Goal: Task Accomplishment & Management: Complete application form

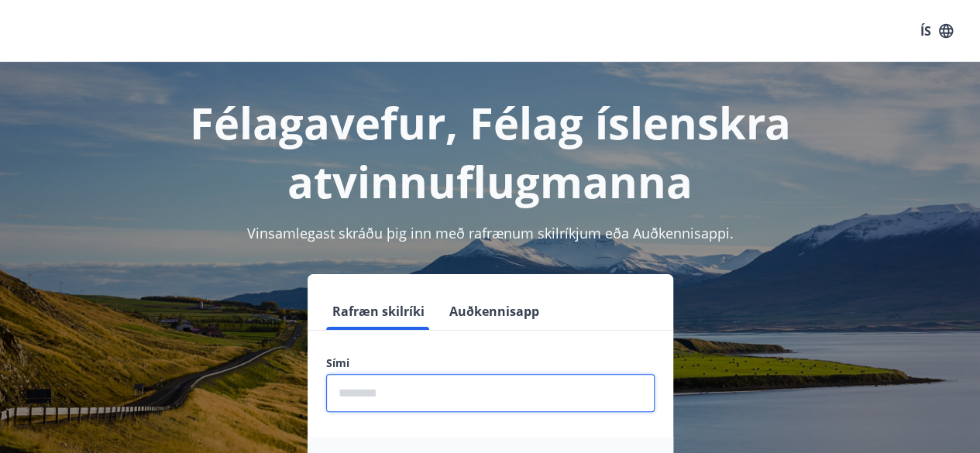
click at [521, 407] on input "phone" at bounding box center [490, 393] width 329 height 38
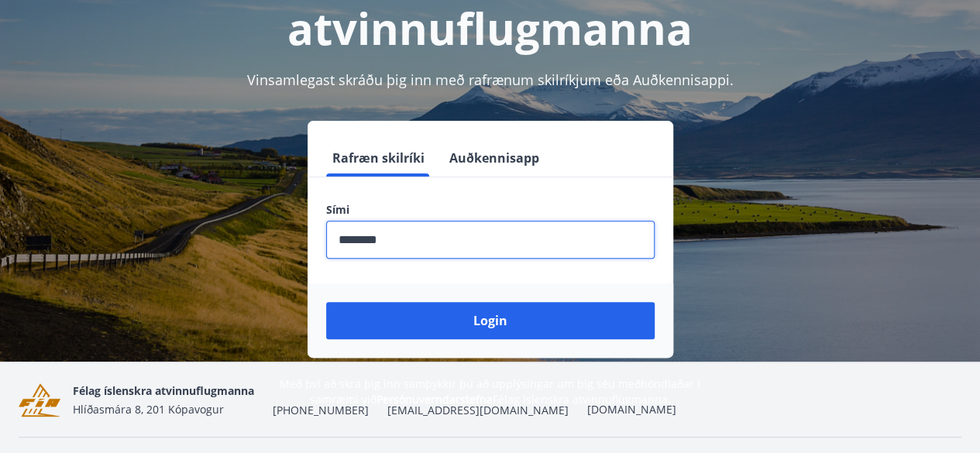
scroll to position [163, 0]
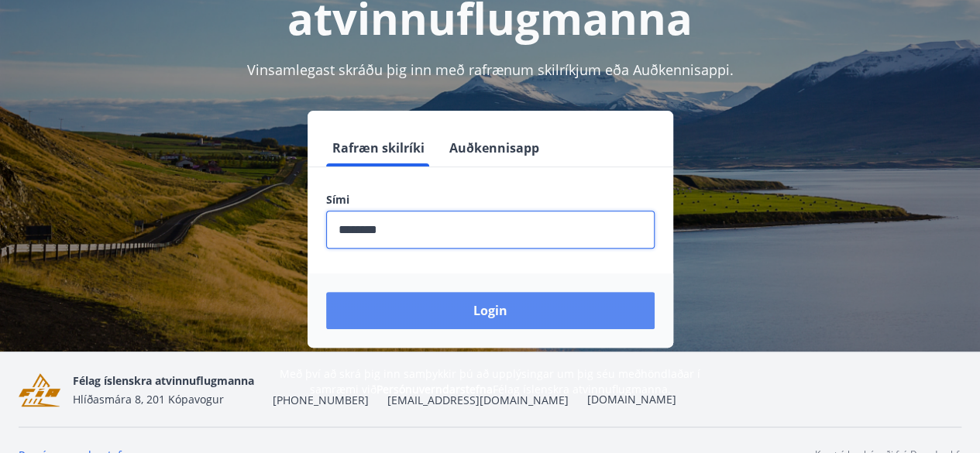
type input "********"
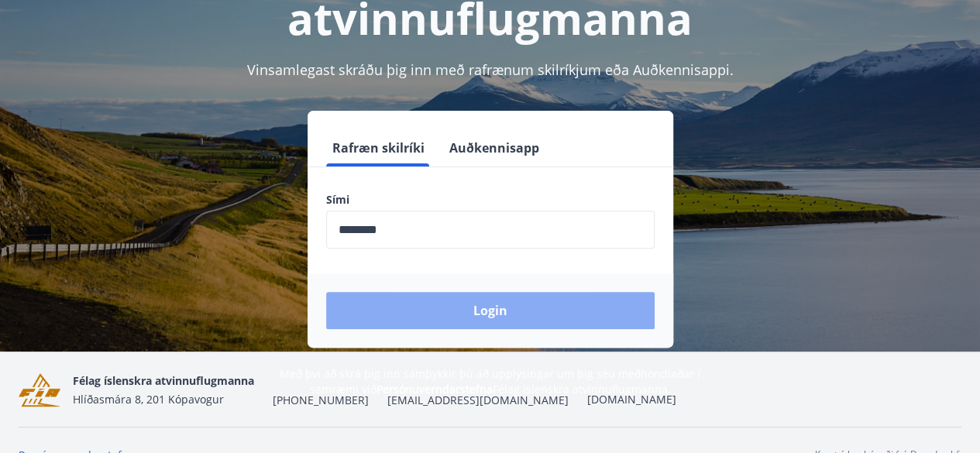
click at [488, 311] on button "Login" at bounding box center [490, 310] width 329 height 37
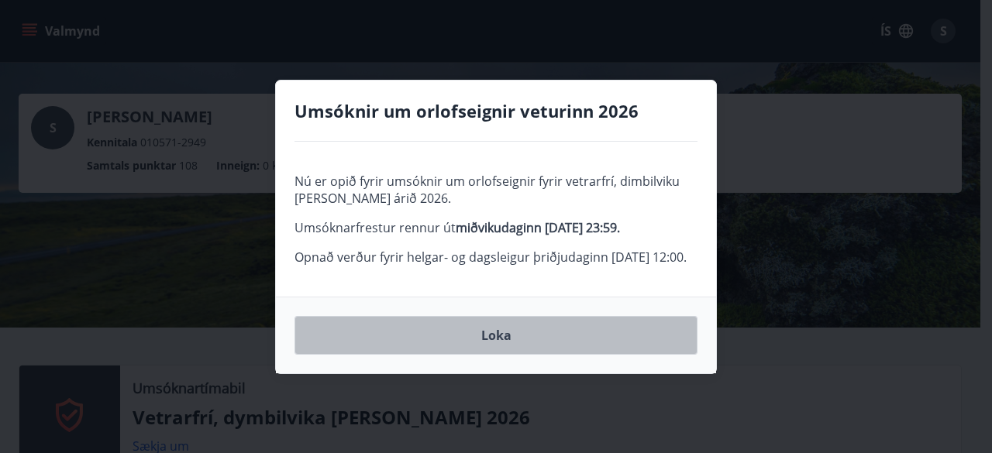
click at [500, 344] on button "Loka" at bounding box center [495, 335] width 403 height 39
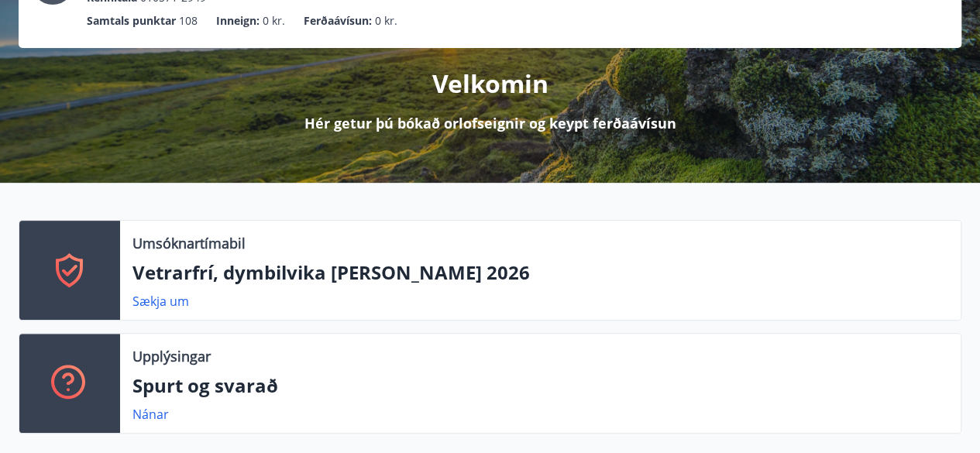
scroll to position [186, 0]
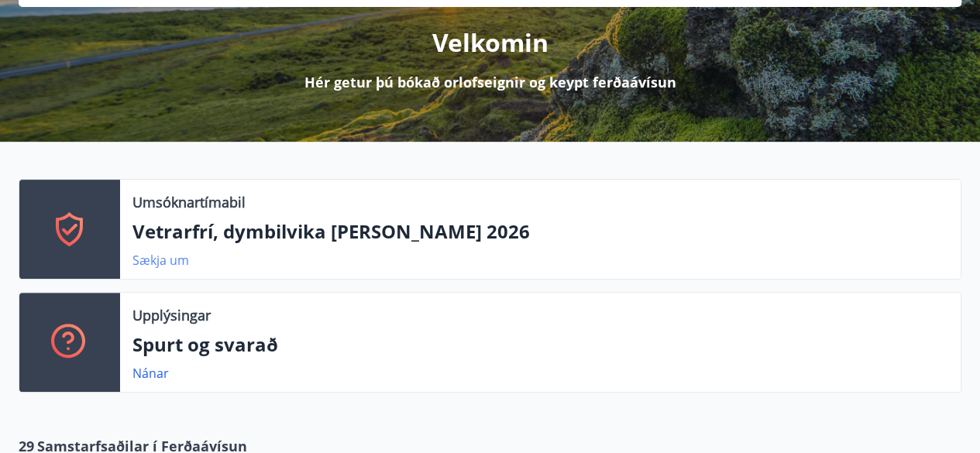
click at [168, 260] on link "Sækja um" at bounding box center [160, 260] width 57 height 17
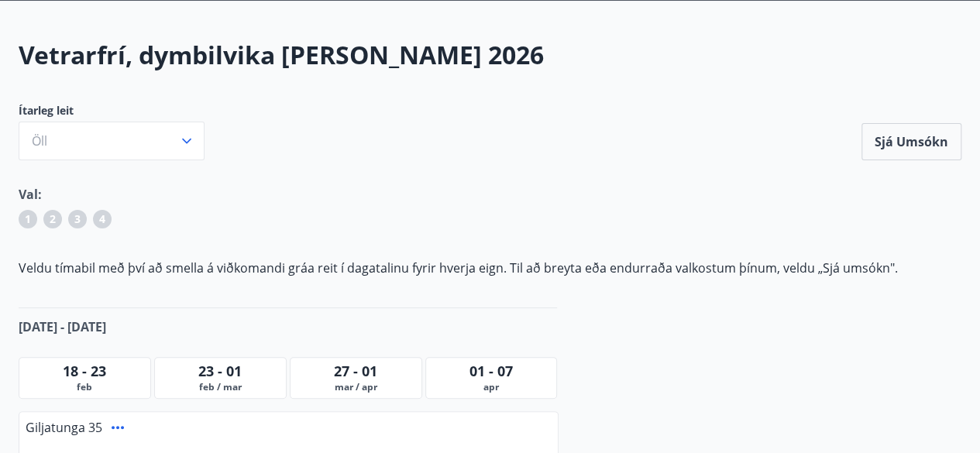
scroll to position [93, 0]
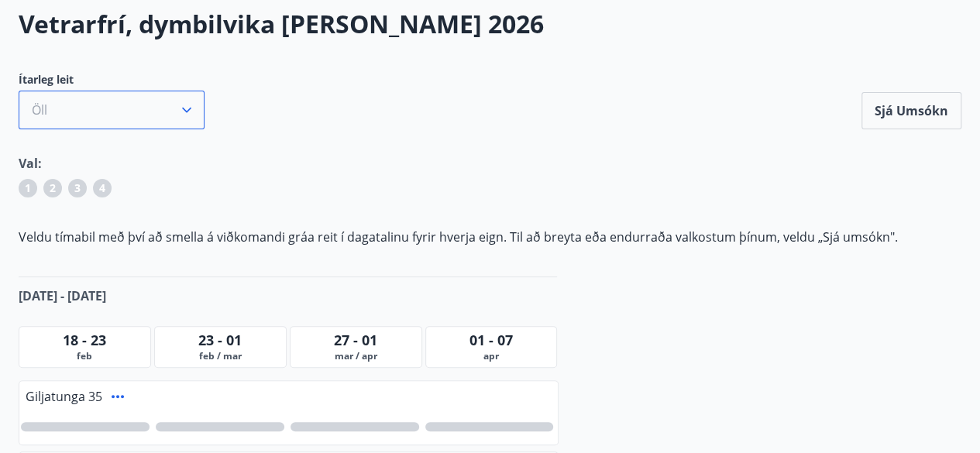
click at [184, 111] on icon "button" at bounding box center [186, 109] width 15 height 15
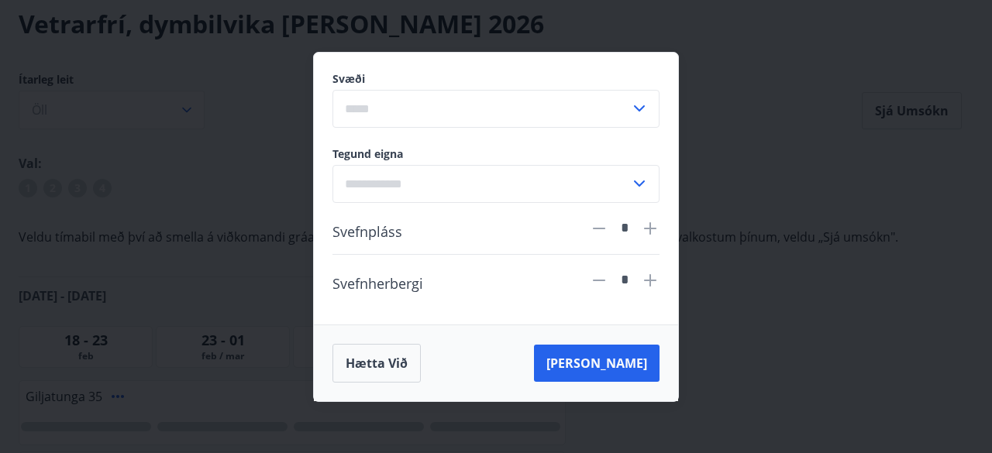
click at [646, 112] on icon at bounding box center [639, 108] width 19 height 19
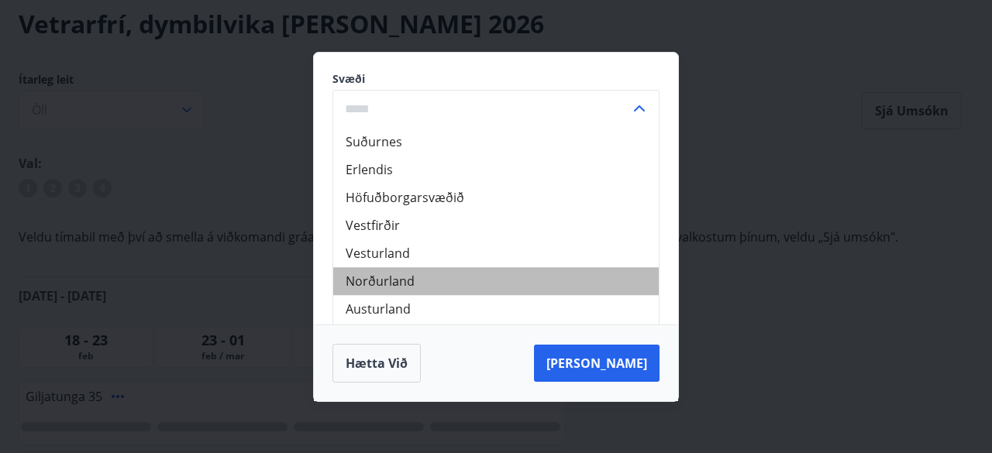
click at [400, 272] on li "Norðurland" at bounding box center [495, 281] width 325 height 28
type input "**********"
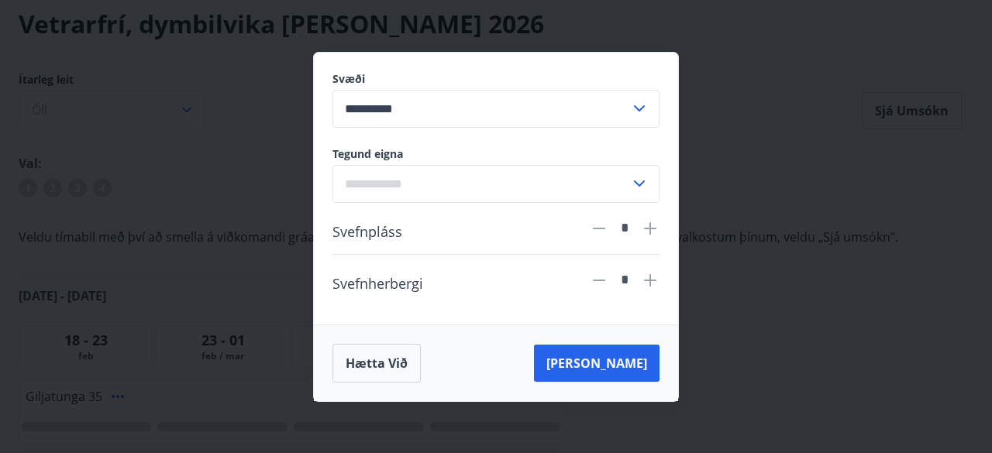
click at [645, 186] on icon at bounding box center [639, 183] width 19 height 19
click at [765, 164] on div "**********" at bounding box center [496, 226] width 992 height 453
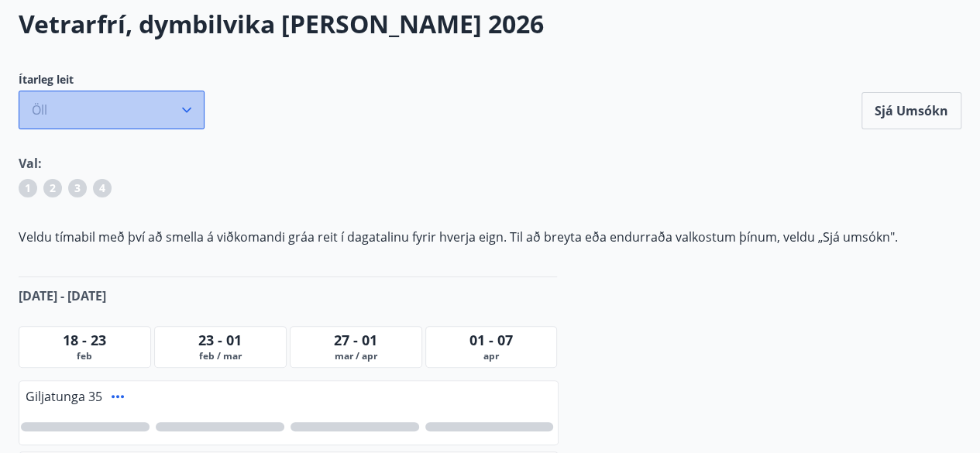
click at [198, 105] on button "Öll" at bounding box center [112, 110] width 186 height 39
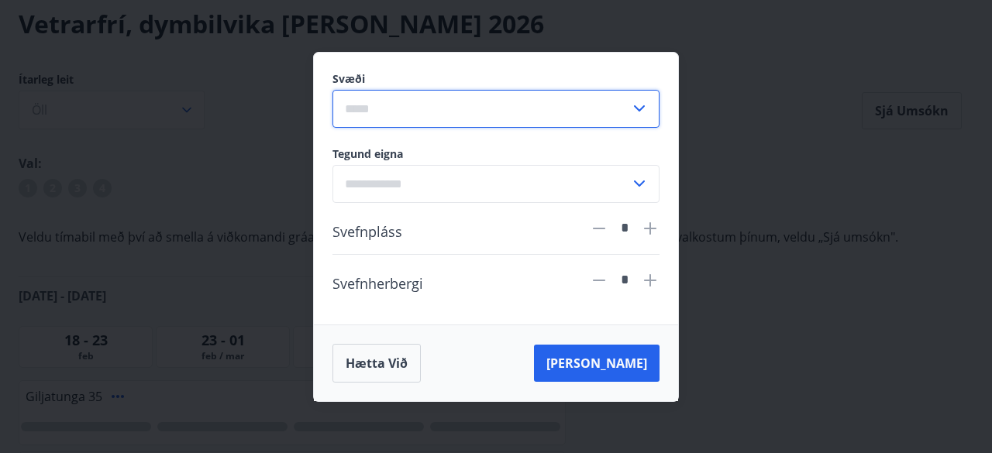
click at [533, 105] on input "text" at bounding box center [481, 109] width 298 height 38
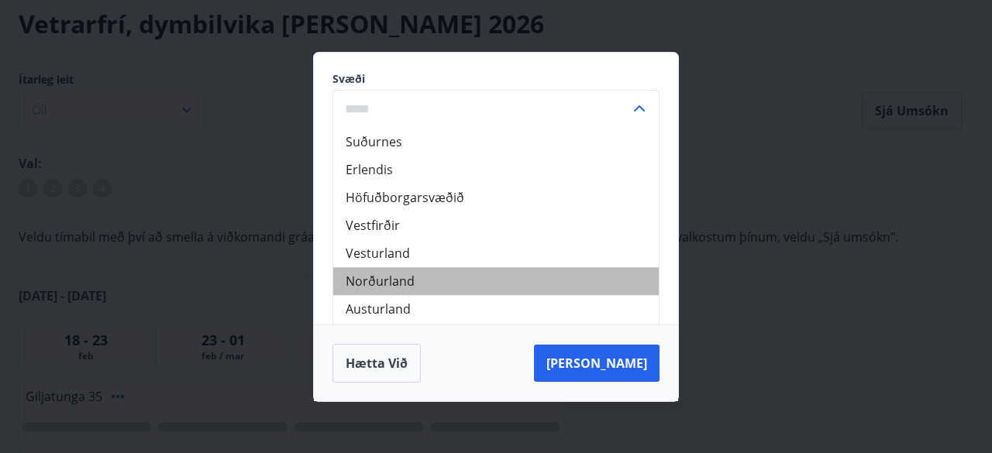
click at [380, 280] on li "Norðurland" at bounding box center [495, 281] width 325 height 28
type input "**********"
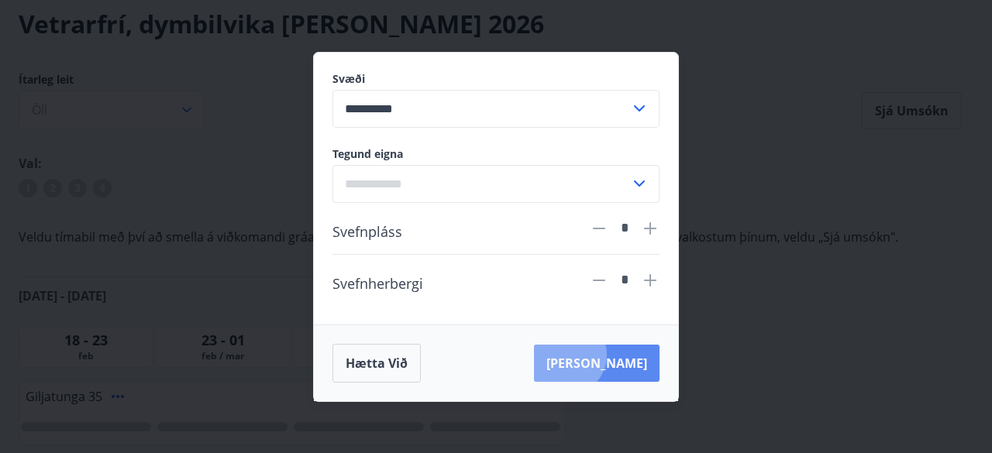
click at [635, 355] on button "Leita" at bounding box center [597, 363] width 126 height 37
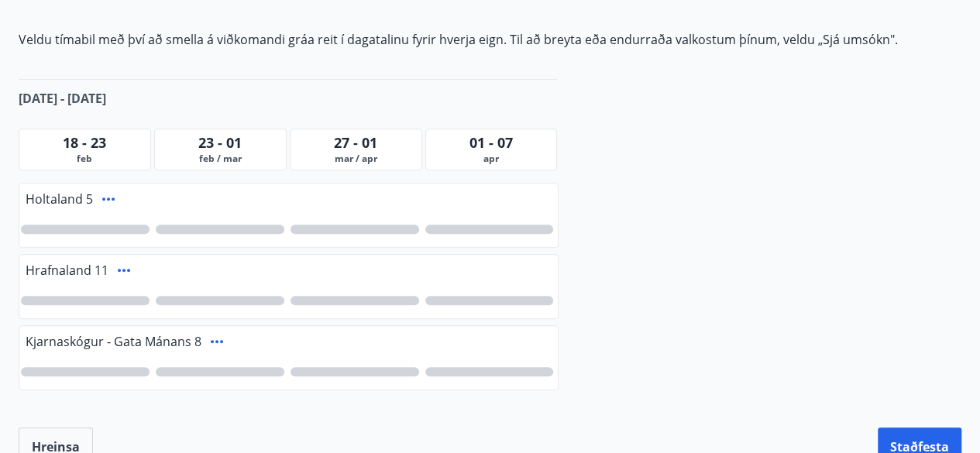
scroll to position [339, 0]
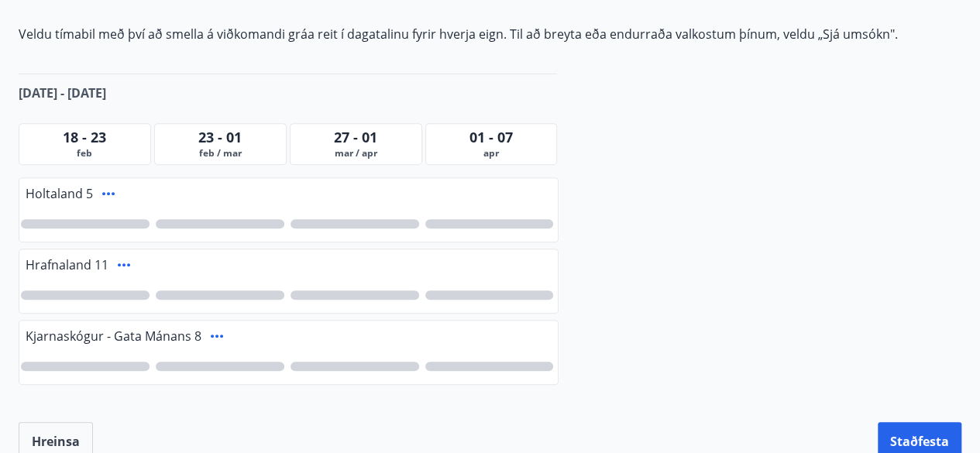
click at [108, 192] on icon at bounding box center [108, 193] width 12 height 3
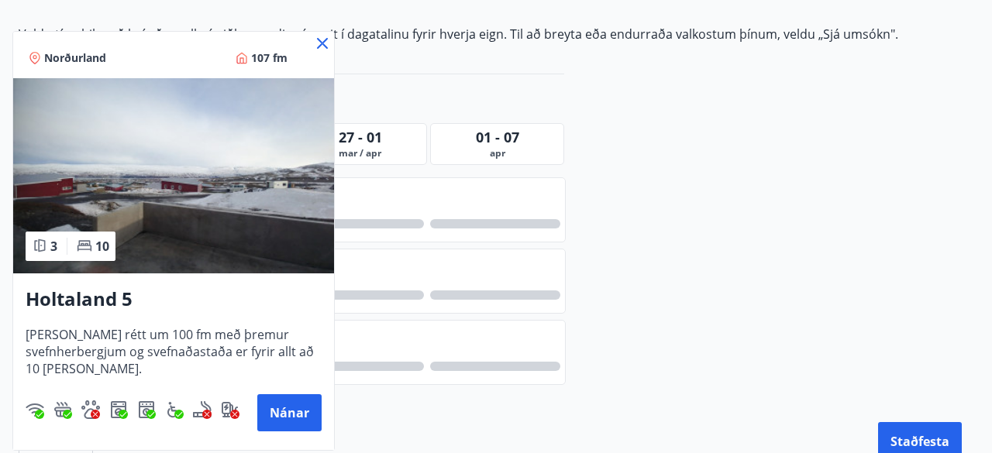
click at [322, 45] on icon at bounding box center [322, 43] width 19 height 19
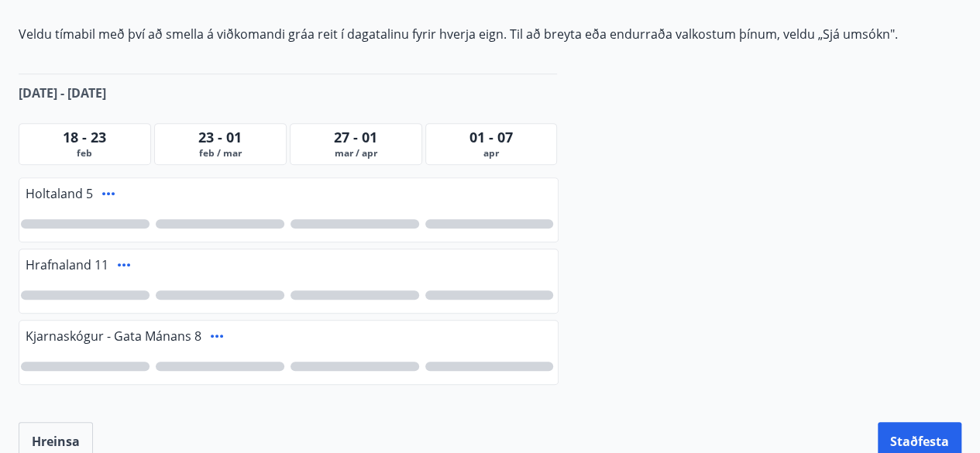
click at [497, 145] on span "01 - 07" at bounding box center [491, 137] width 43 height 19
click at [490, 147] on span "apr" at bounding box center [491, 153] width 125 height 12
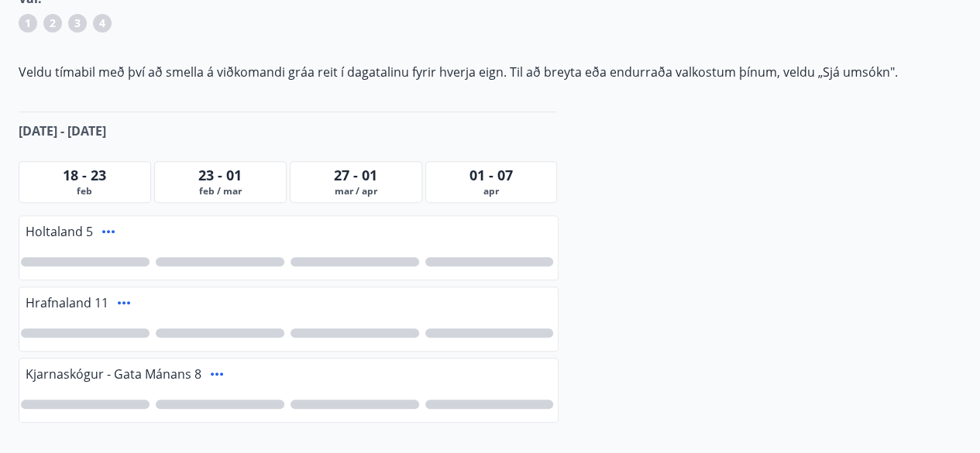
scroll to position [288, 0]
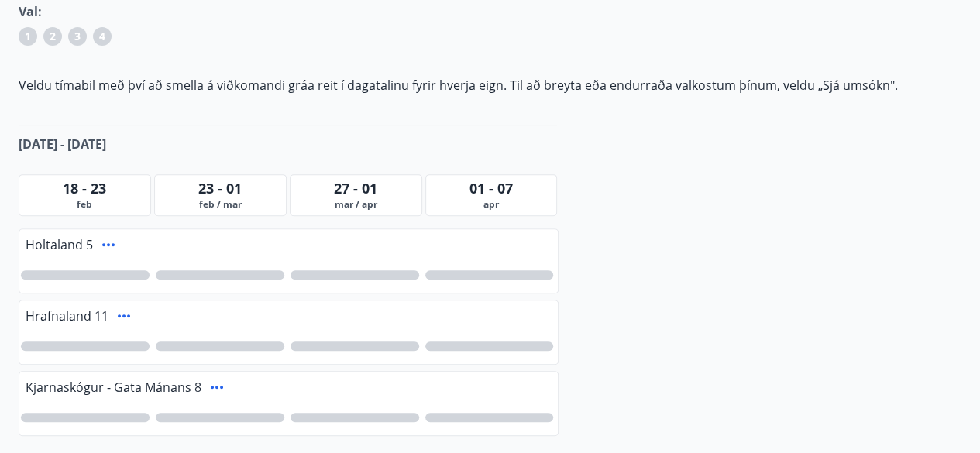
click at [104, 36] on span "4" at bounding box center [102, 36] width 6 height 15
click at [499, 277] on div at bounding box center [489, 274] width 129 height 9
click at [488, 350] on div at bounding box center [288, 347] width 538 height 36
click at [486, 345] on div at bounding box center [489, 346] width 129 height 9
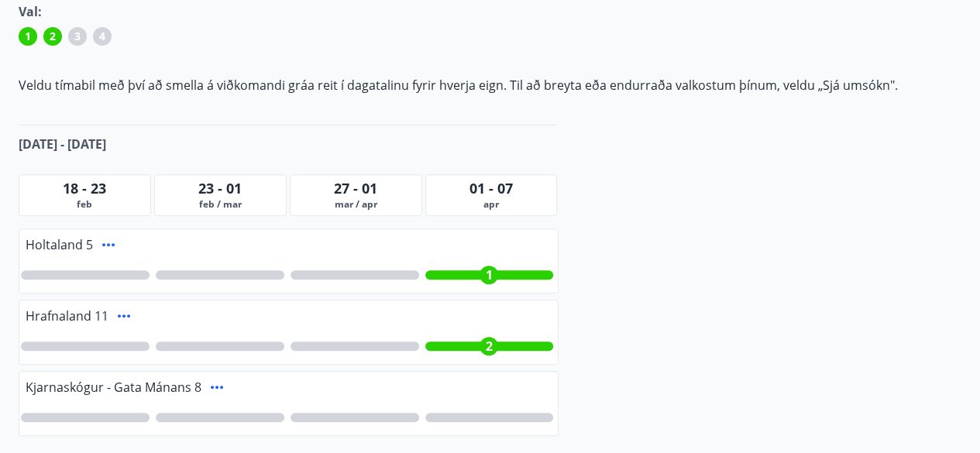
click at [499, 415] on div at bounding box center [489, 417] width 129 height 9
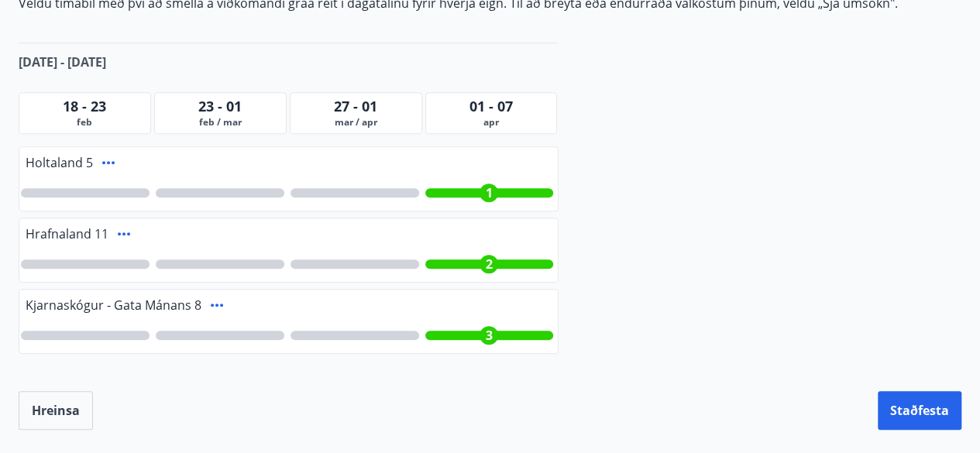
scroll to position [360, 0]
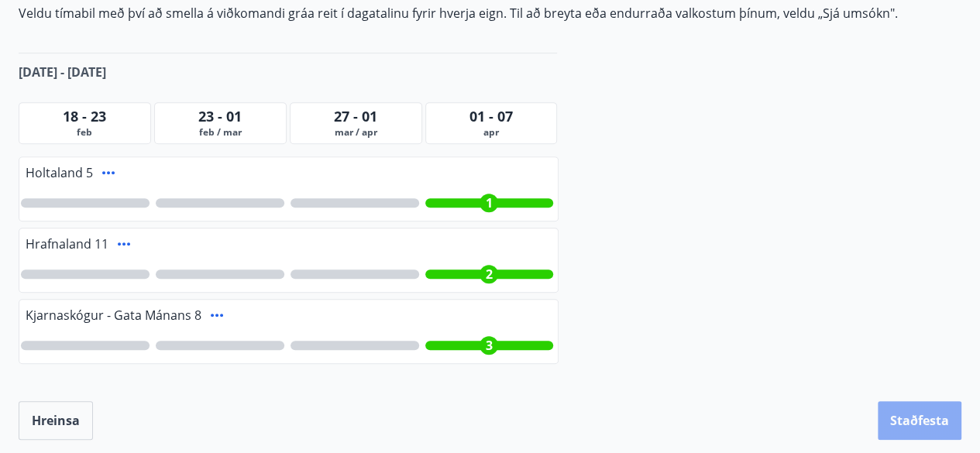
click at [907, 410] on button "Staðfesta" at bounding box center [920, 420] width 84 height 39
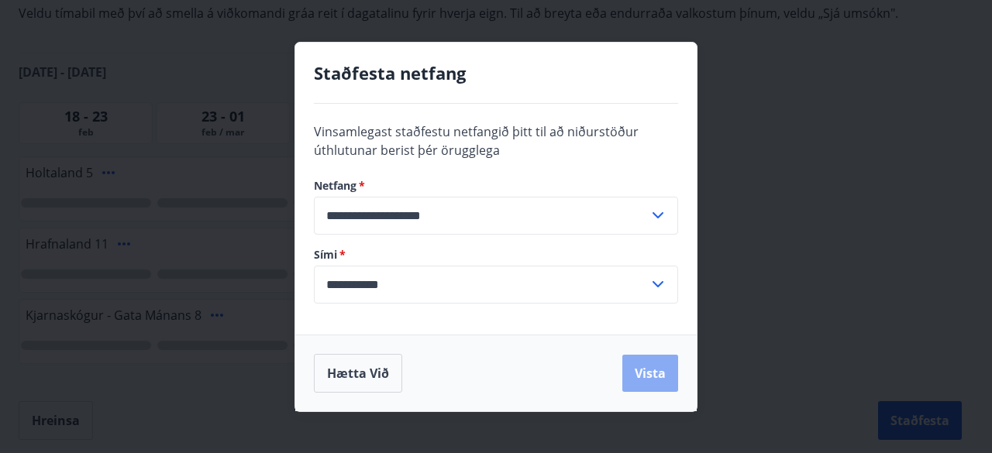
click at [645, 374] on button "Vista" at bounding box center [650, 373] width 56 height 37
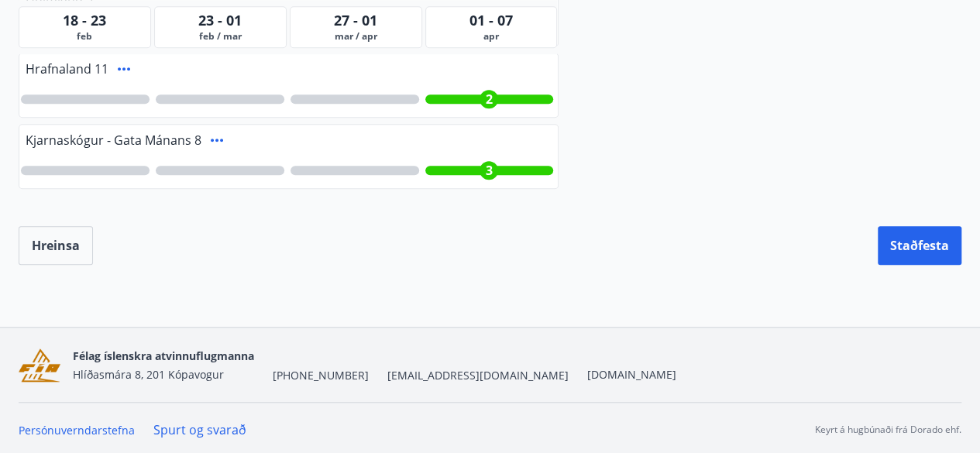
scroll to position [139, 0]
